Goal: Obtain resource: Download file/media

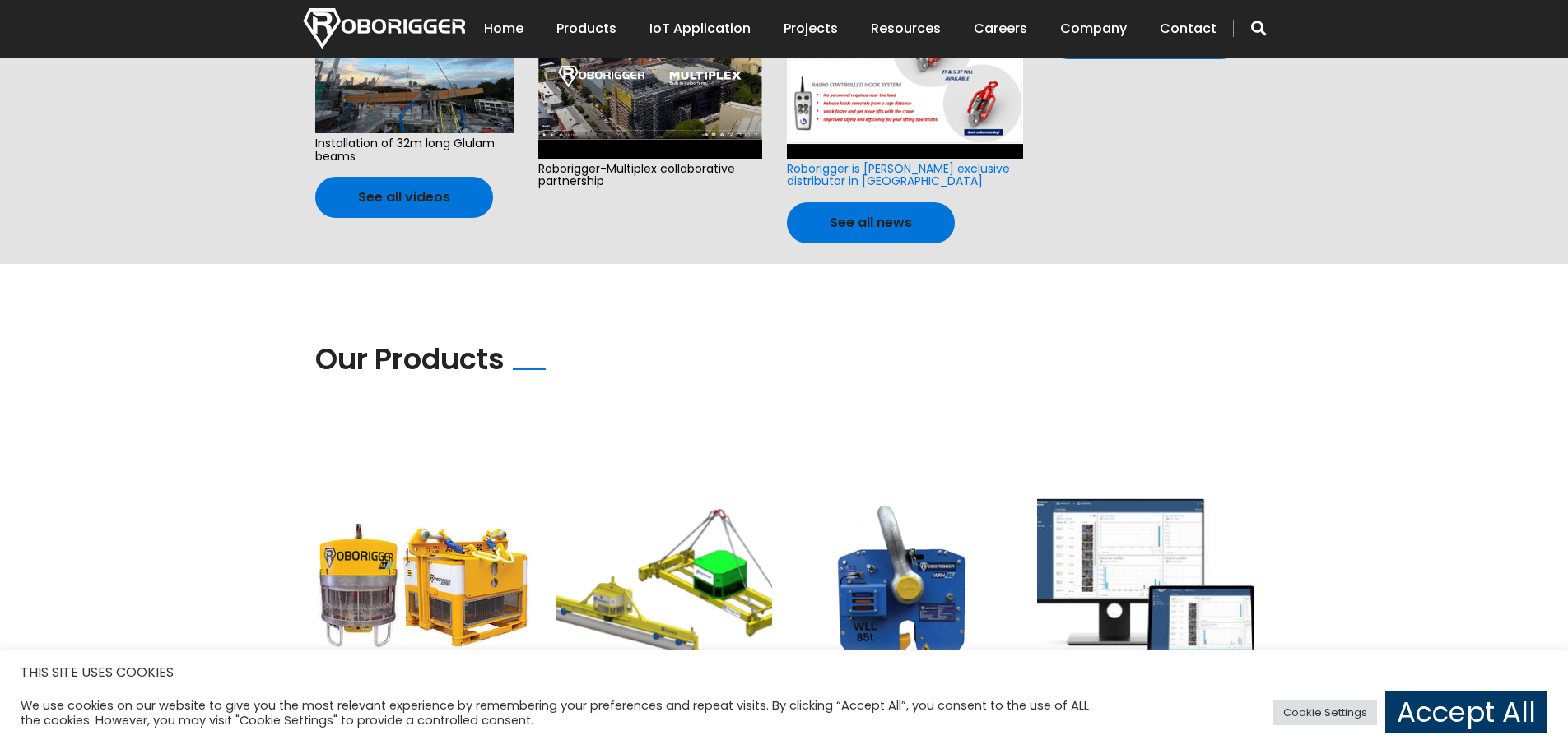
scroll to position [1069, 0]
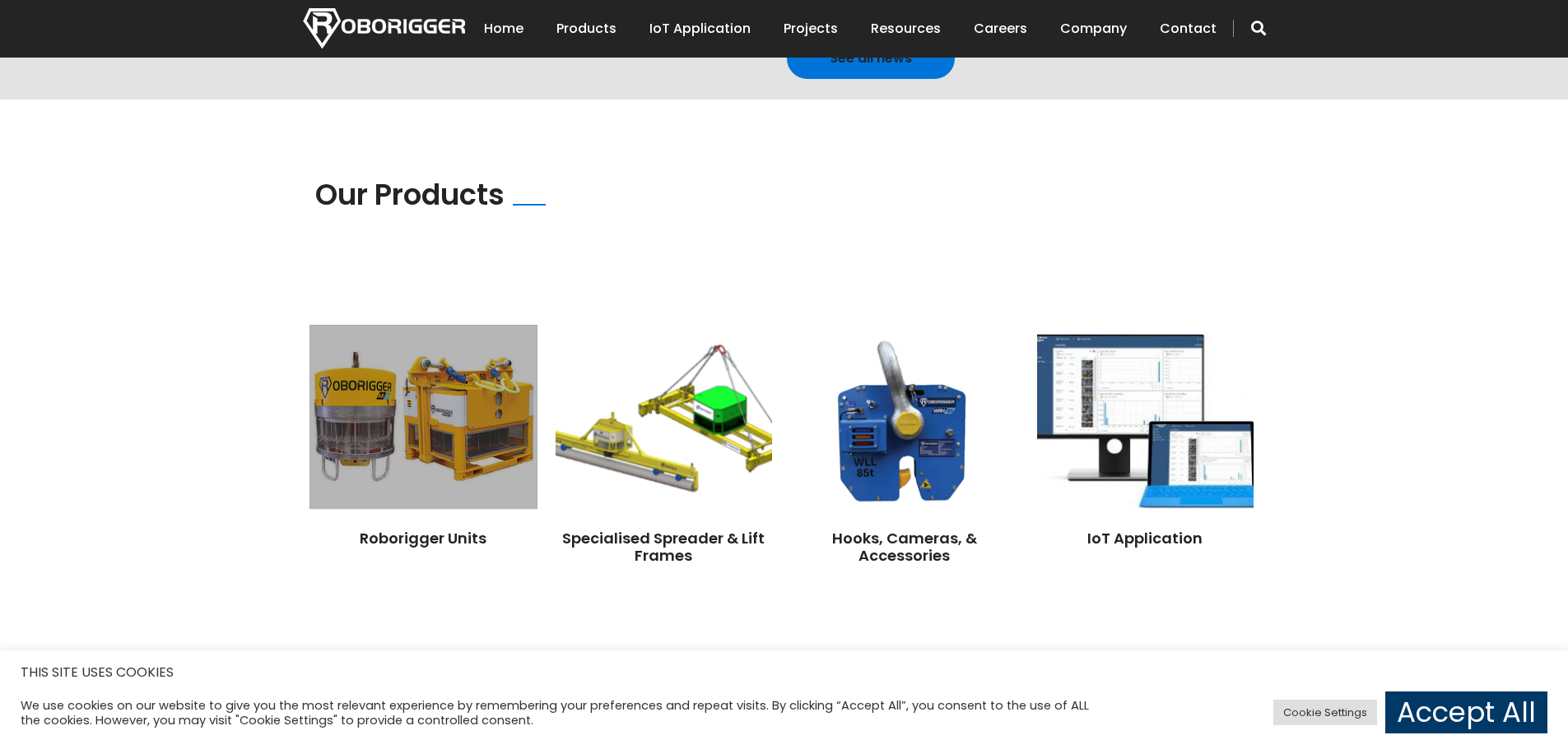
click at [370, 370] on img at bounding box center [422, 417] width 227 height 184
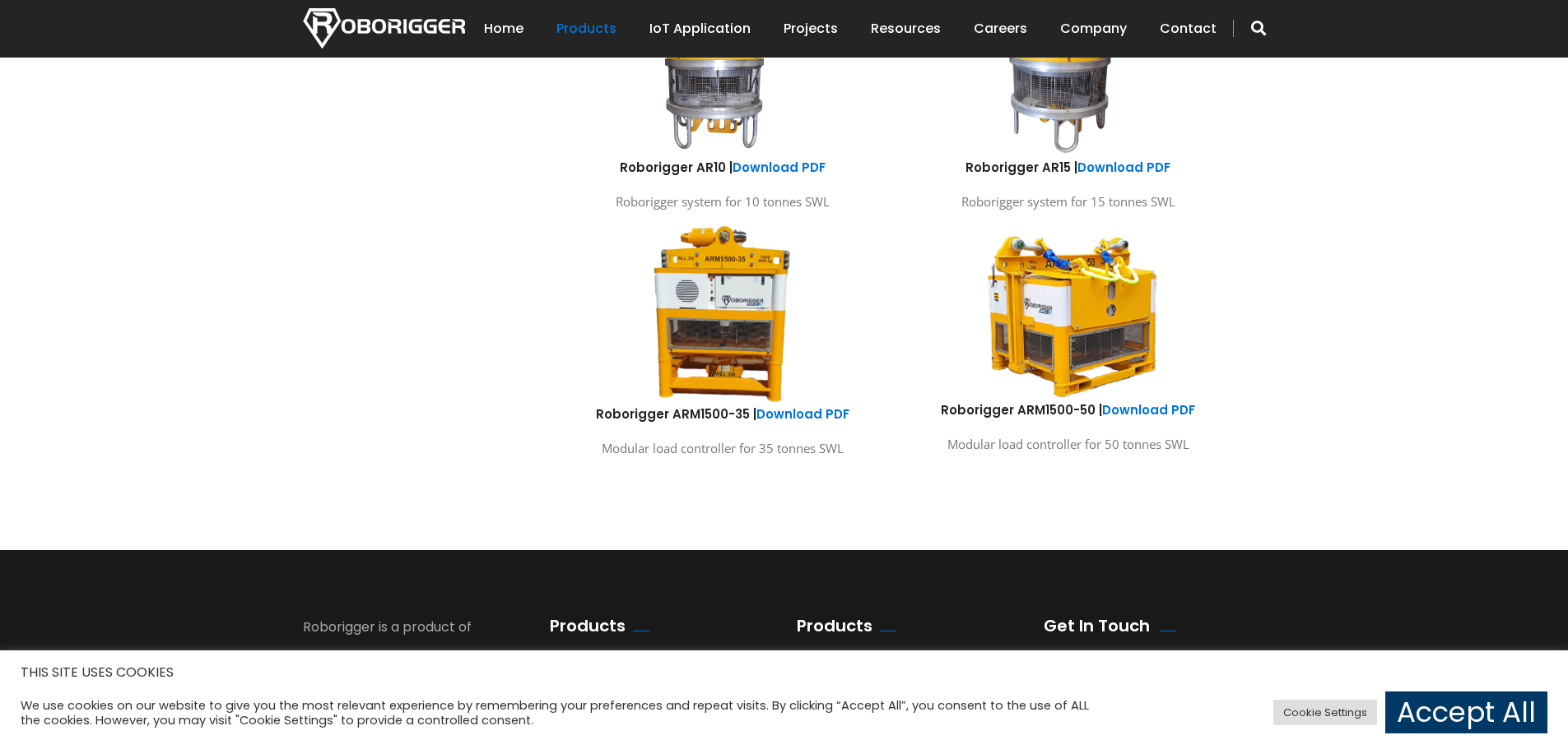
scroll to position [987, 0]
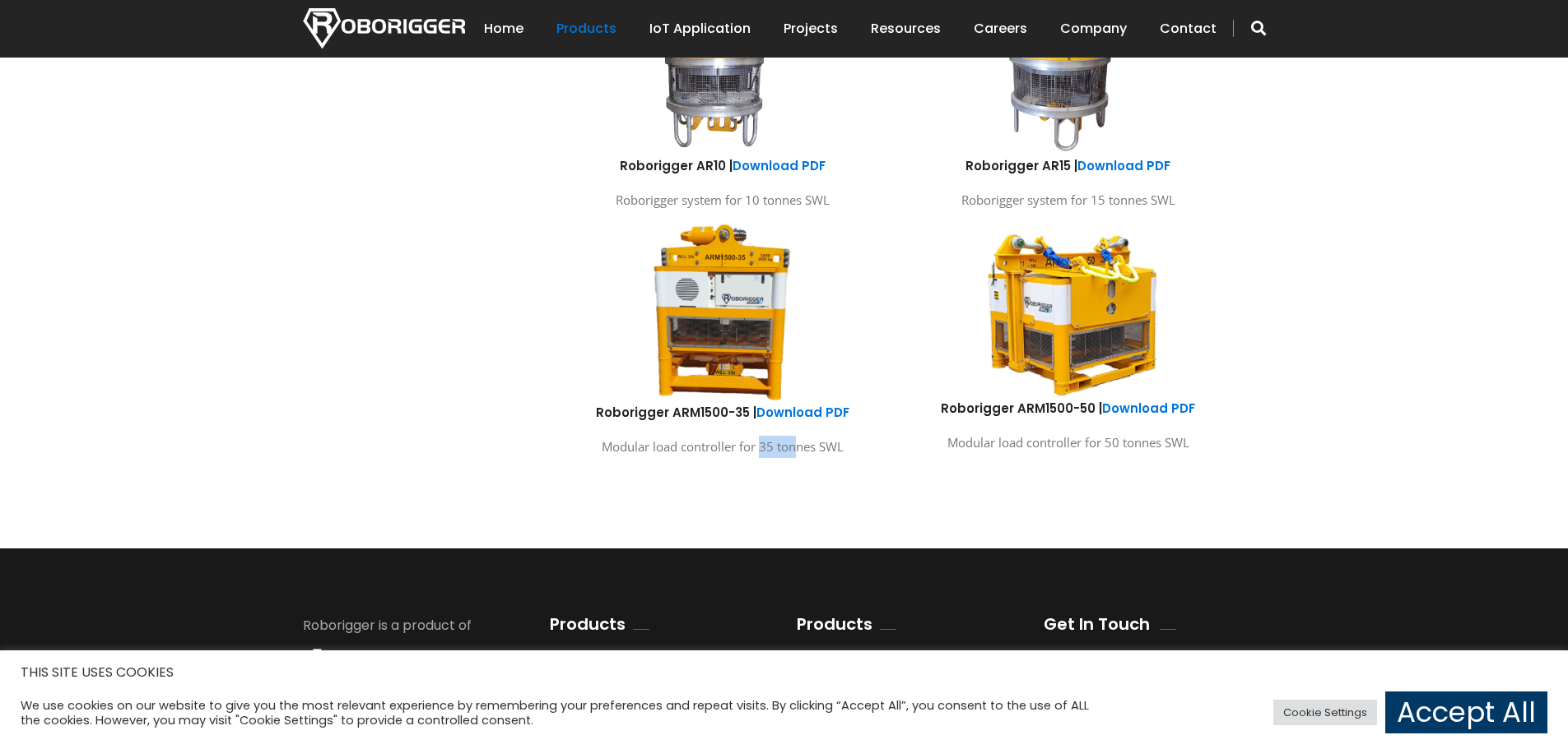
drag, startPoint x: 780, startPoint y: 451, endPoint x: 796, endPoint y: 450, distance: 16.0
click at [796, 450] on p "Modular load controller for 35 tonnes SWL" at bounding box center [723, 447] width 321 height 22
drag, startPoint x: 892, startPoint y: 474, endPoint x: 939, endPoint y: 472, distance: 47.0
click at [902, 476] on div "Products Roborigger Units Hooks, Cameras & Accessories Specialised Spreader & L…" at bounding box center [784, 23] width 987 height 952
drag, startPoint x: 1104, startPoint y: 452, endPoint x: 1137, endPoint y: 453, distance: 33.0
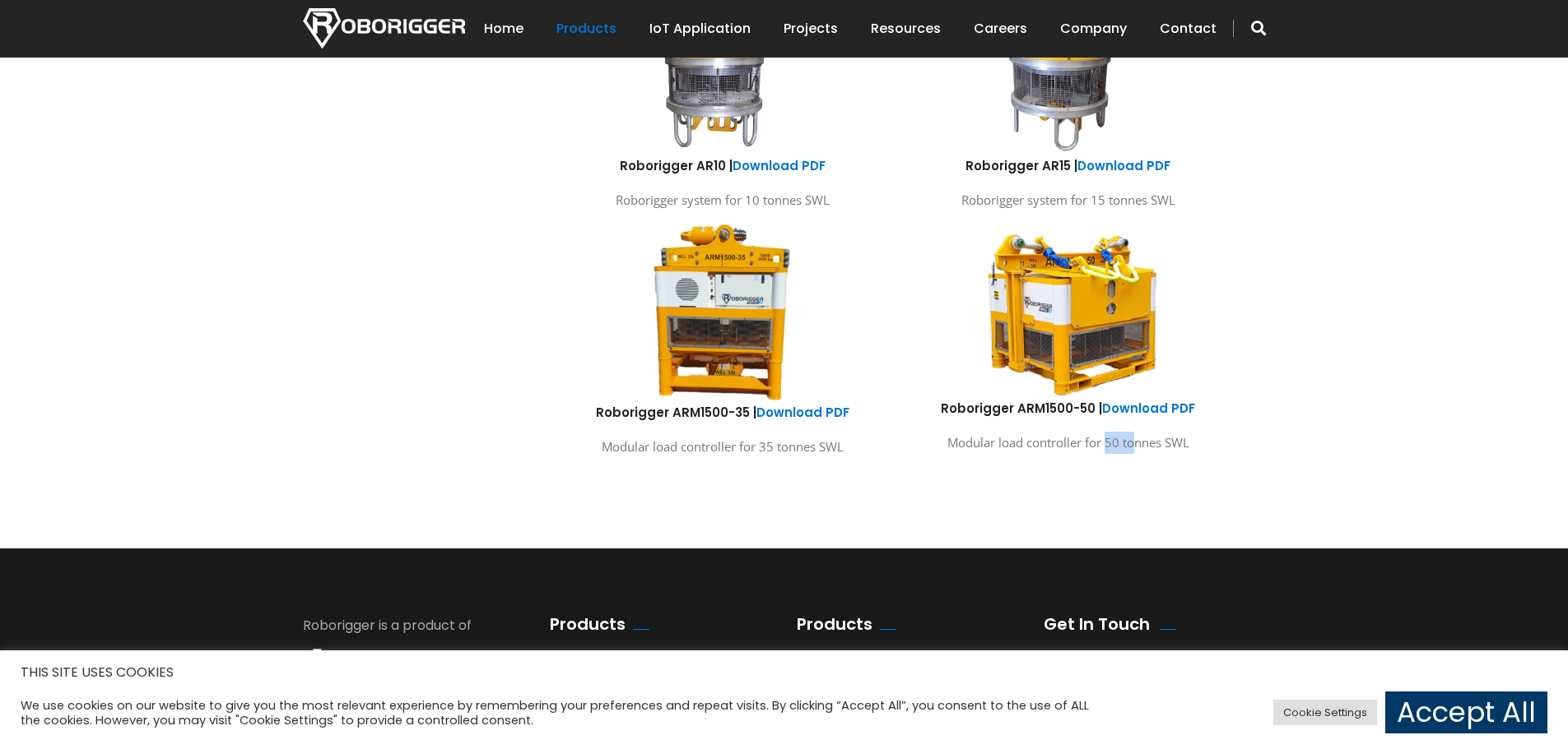
click at [1137, 453] on p "Modular load controller for 50 tonnes SWL" at bounding box center [1068, 443] width 321 height 22
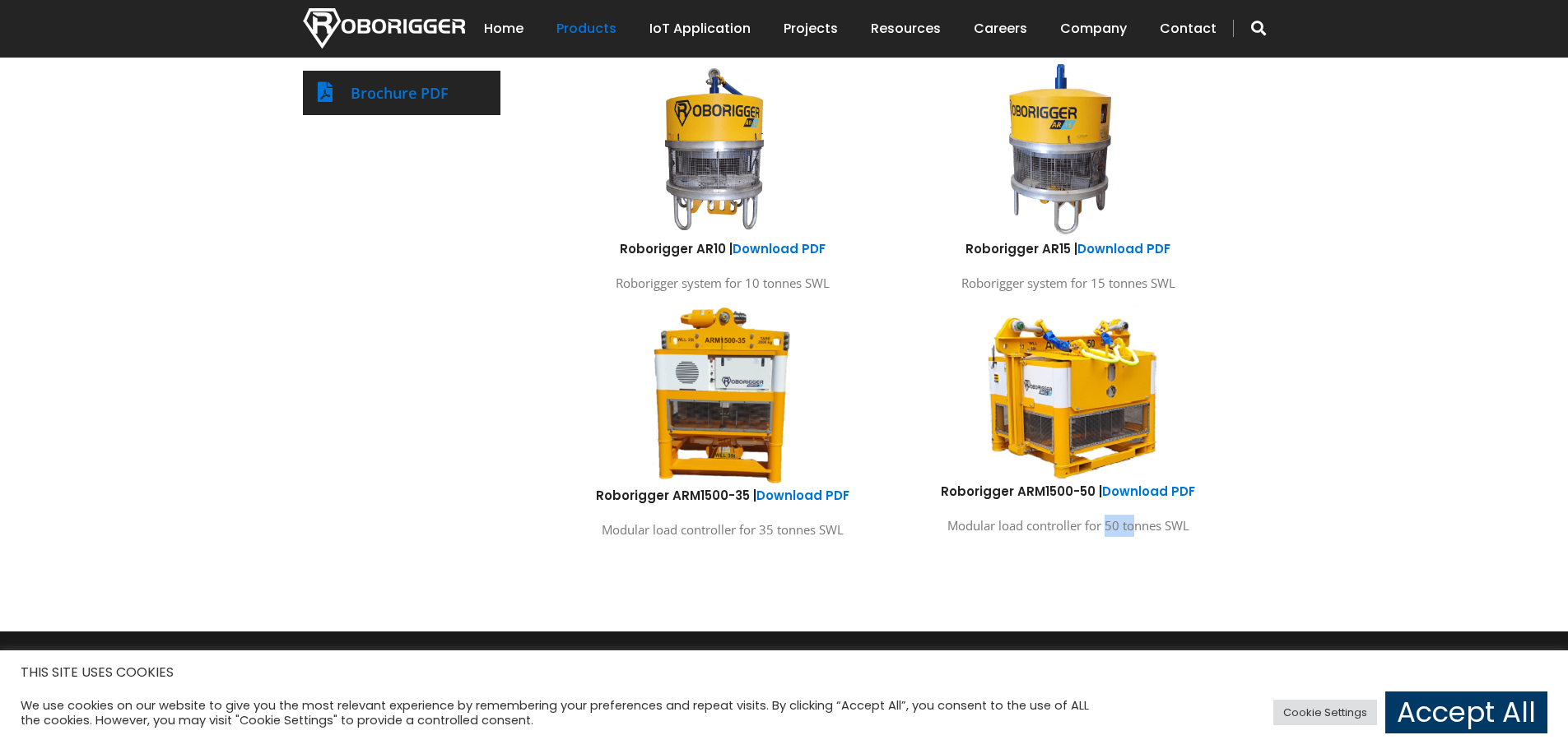
scroll to position [905, 0]
click at [1129, 493] on link "Download PDF" at bounding box center [1149, 490] width 93 height 17
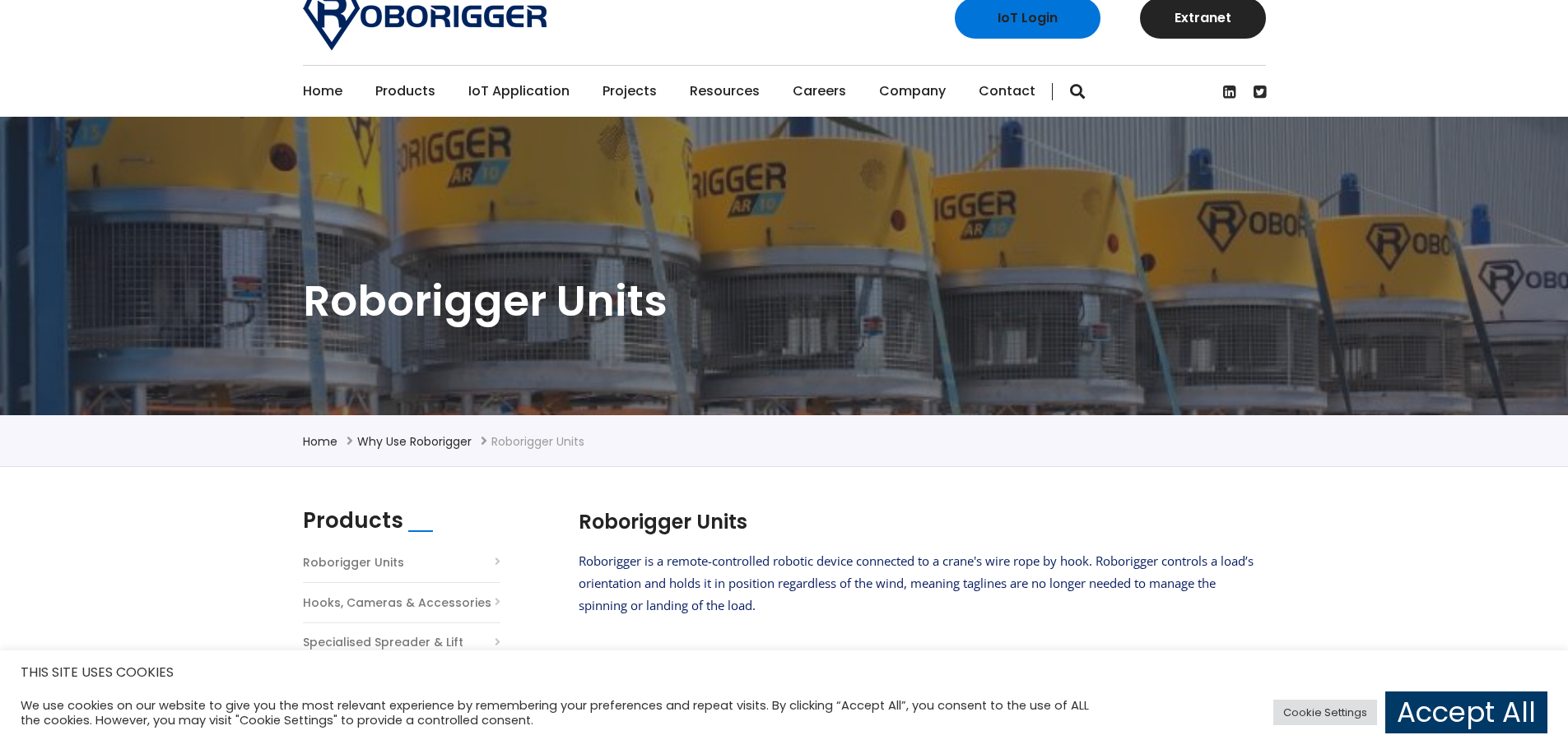
scroll to position [0, 0]
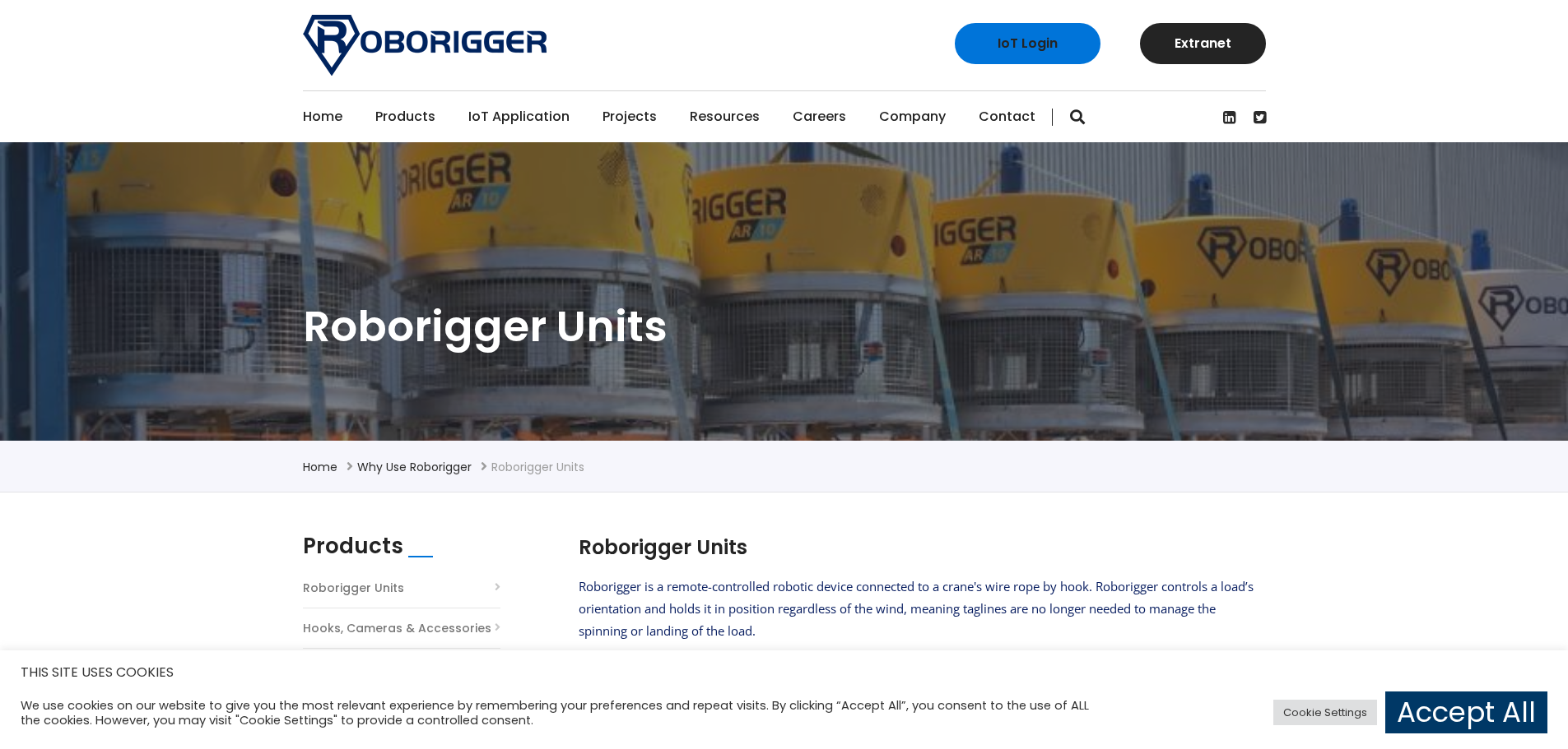
click at [326, 118] on link "Home" at bounding box center [323, 116] width 40 height 51
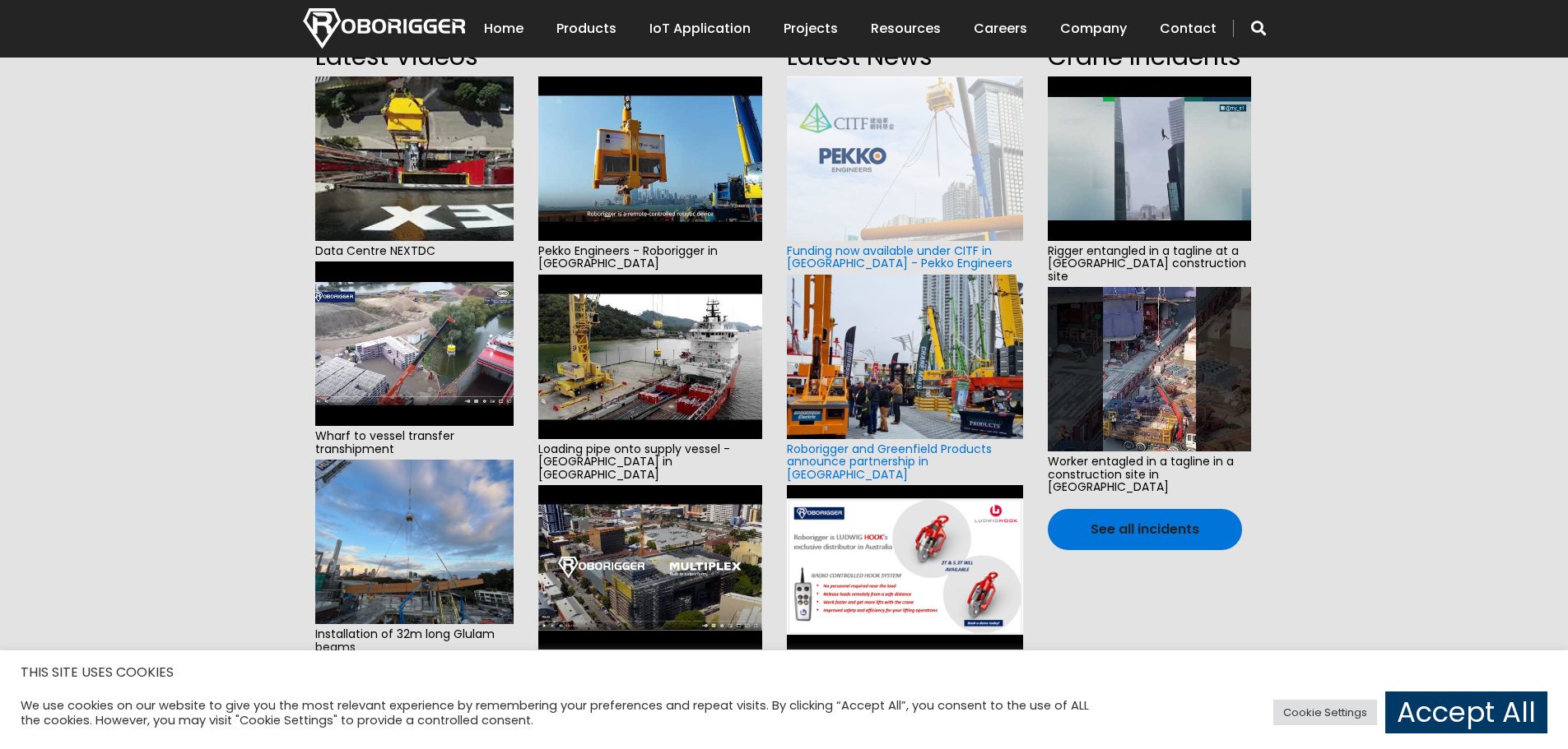
scroll to position [493, 0]
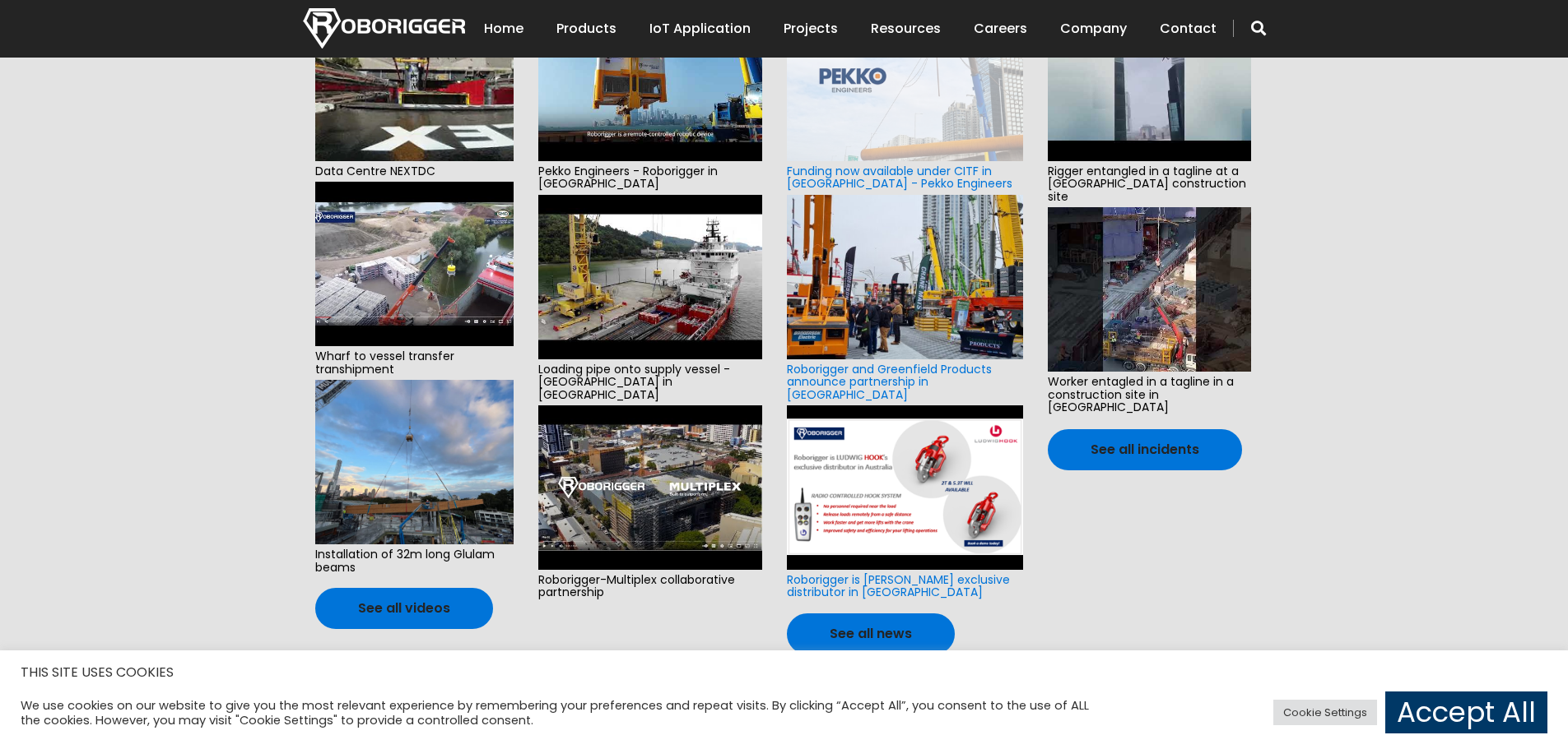
click at [453, 434] on img at bounding box center [414, 463] width 198 height 164
